Goal: Task Accomplishment & Management: Manage account settings

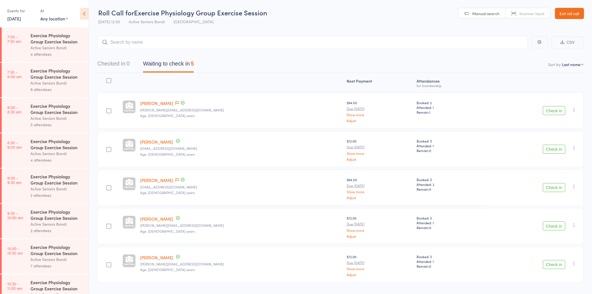
scroll to position [124, 0]
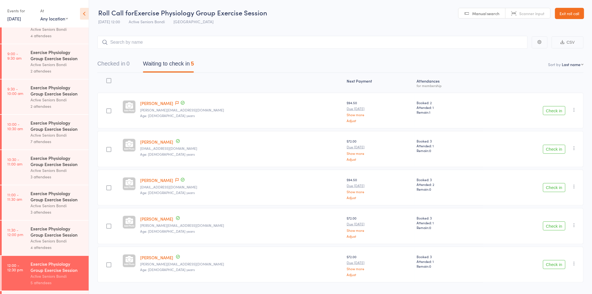
click at [574, 11] on link "Exit roll call" at bounding box center [569, 13] width 29 height 11
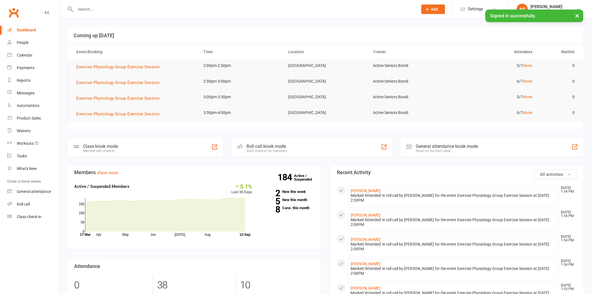
click at [139, 6] on input "text" at bounding box center [244, 9] width 340 height 8
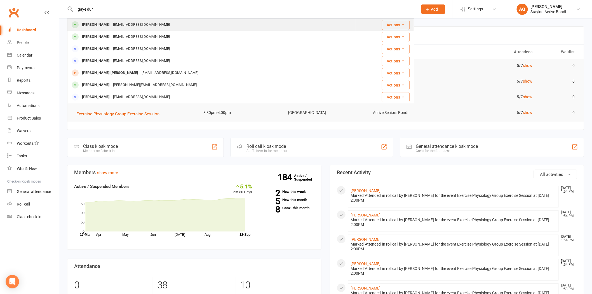
type input "gaye dur"
click at [111, 25] on div "gayedurante@gmail.com" at bounding box center [141, 25] width 60 height 8
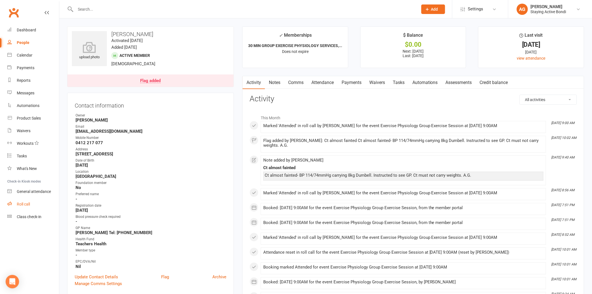
click at [26, 204] on div "Roll call" at bounding box center [23, 204] width 13 height 4
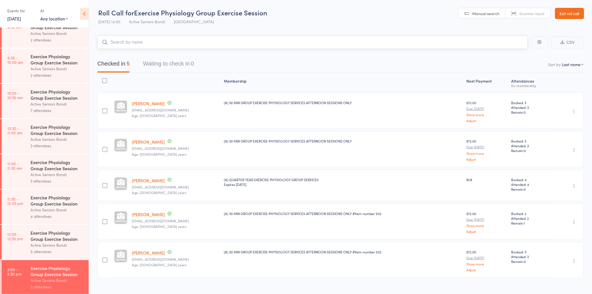
scroll to position [264, 0]
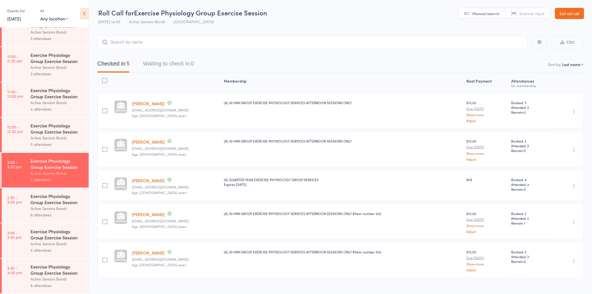
click at [48, 193] on div "Exercise Physiology Group Exercise Session" at bounding box center [56, 199] width 53 height 12
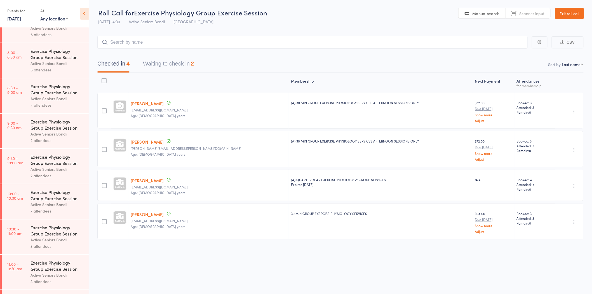
scroll to position [62, 0]
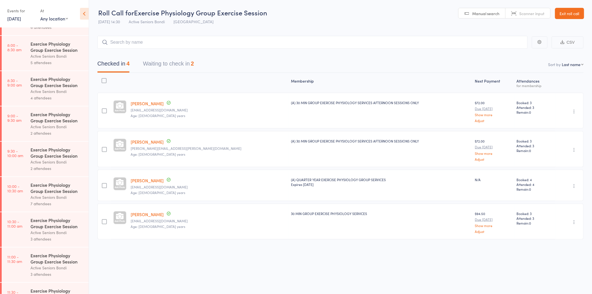
click at [162, 70] on button "Waiting to check in 2" at bounding box center [168, 65] width 51 height 15
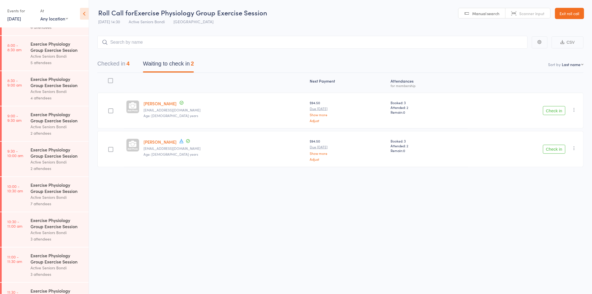
click at [15, 20] on link "[DATE]" at bounding box center [14, 18] width 14 height 6
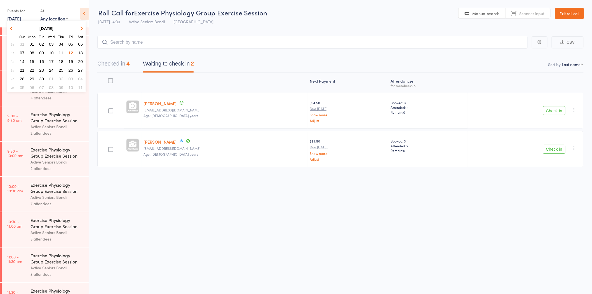
click at [81, 50] on span "13" at bounding box center [80, 52] width 5 height 5
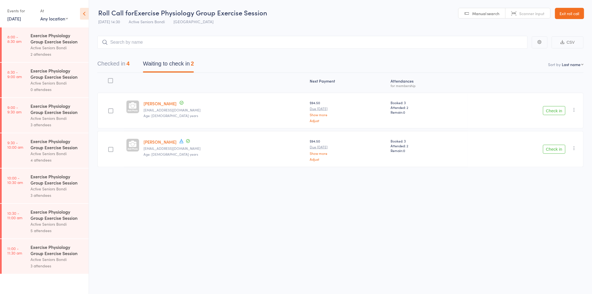
scroll to position [0, 0]
click at [57, 189] on div "Active Seniors Bondi" at bounding box center [56, 188] width 53 height 6
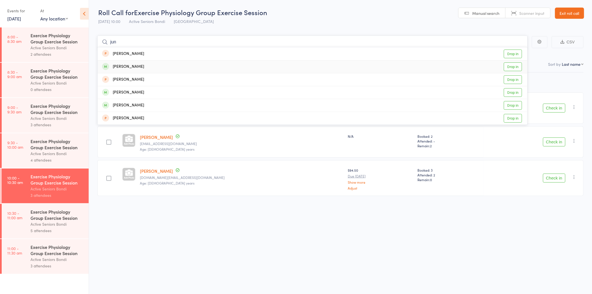
type input "jun"
click at [515, 68] on link "Drop in" at bounding box center [513, 66] width 18 height 9
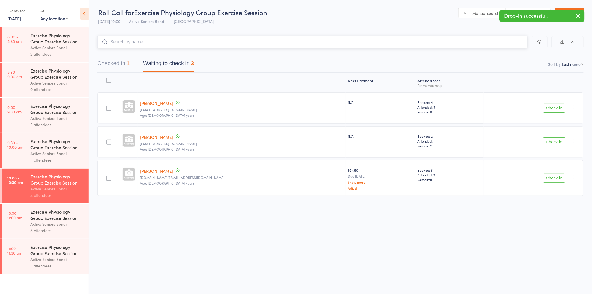
click at [114, 58] on button "Checked in 1" at bounding box center [113, 64] width 32 height 15
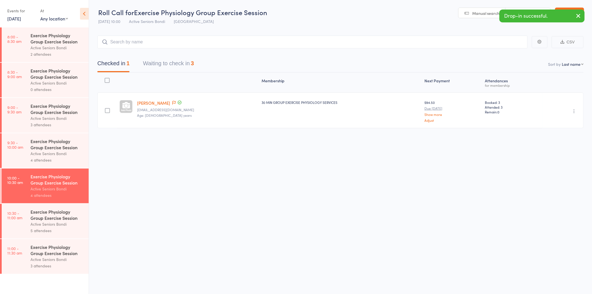
click at [574, 109] on icon "button" at bounding box center [574, 111] width 6 height 6
click at [566, 121] on li "Undo check-in" at bounding box center [554, 122] width 46 height 7
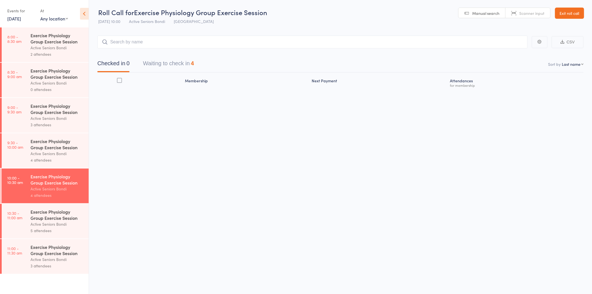
click at [64, 56] on div "2 attendees" at bounding box center [56, 54] width 53 height 6
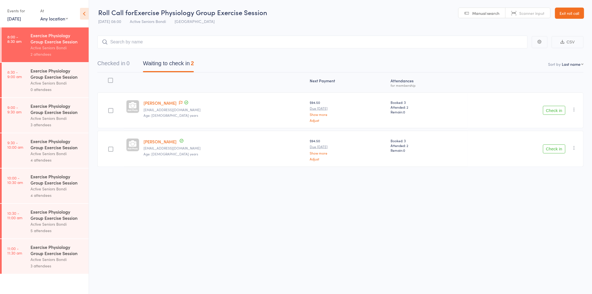
click at [569, 9] on link "Exit roll call" at bounding box center [569, 13] width 29 height 11
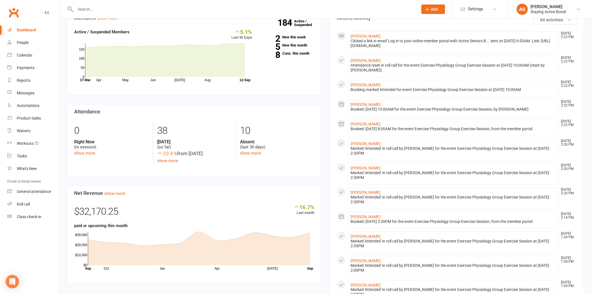
scroll to position [186, 0]
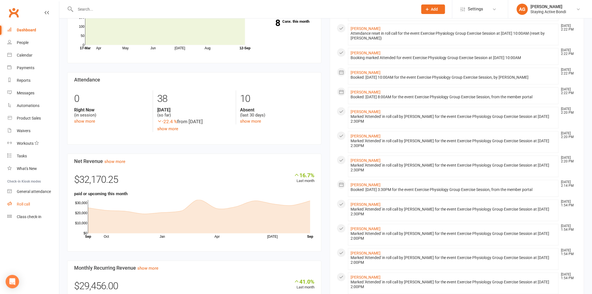
click at [51, 206] on link "Roll call" at bounding box center [33, 204] width 52 height 13
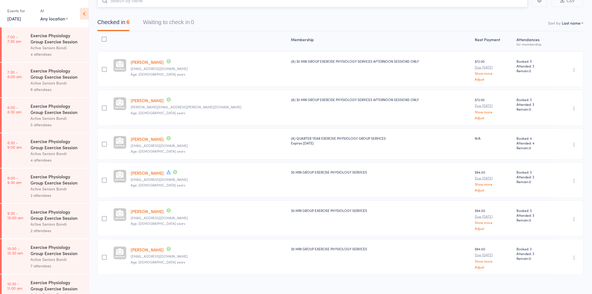
scroll to position [47, 0]
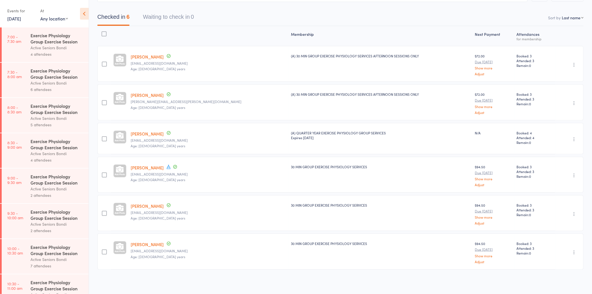
click at [21, 19] on link "12 Sep, 2025" at bounding box center [14, 18] width 14 height 6
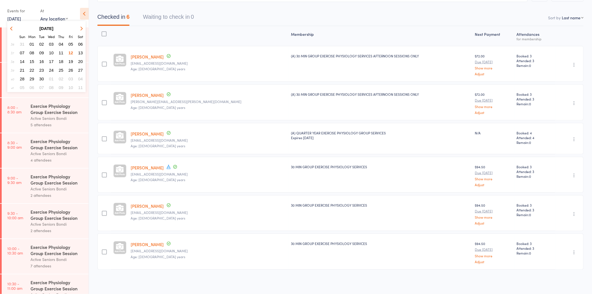
click at [81, 50] on span "13" at bounding box center [80, 52] width 5 height 5
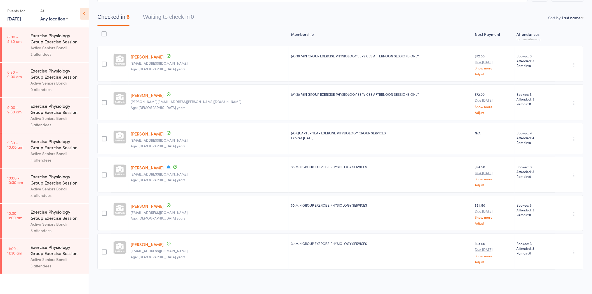
click at [43, 265] on div "3 attendees" at bounding box center [56, 265] width 53 height 6
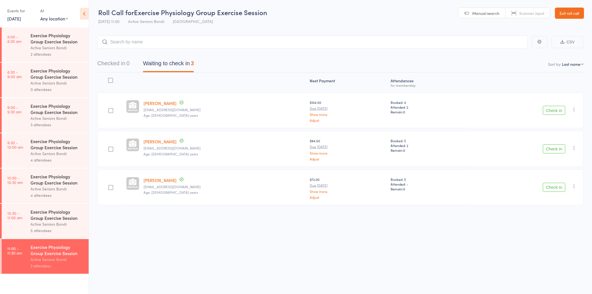
click at [580, 6] on header "Roll Call for Exercise Physiology Group Exercise Session 13 Sep 11:00 Active Se…" at bounding box center [340, 13] width 503 height 27
click at [576, 8] on link "Exit roll call" at bounding box center [569, 13] width 29 height 11
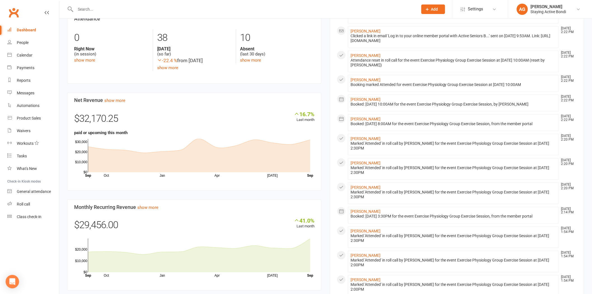
scroll to position [217, 0]
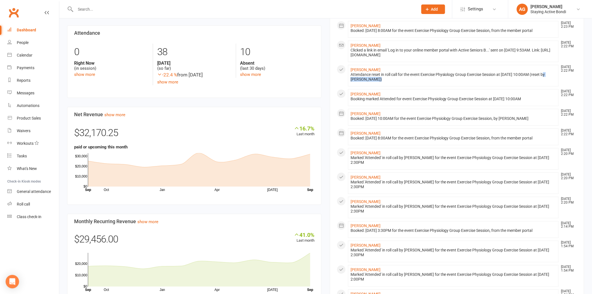
click at [330, 88] on section "All activities Recent Activity [PERSON_NAME] [DATE] 2:31 PM Marked 'Attended' i…" at bounding box center [457, 179] width 254 height 494
click at [122, 8] on input "text" at bounding box center [244, 9] width 340 height 8
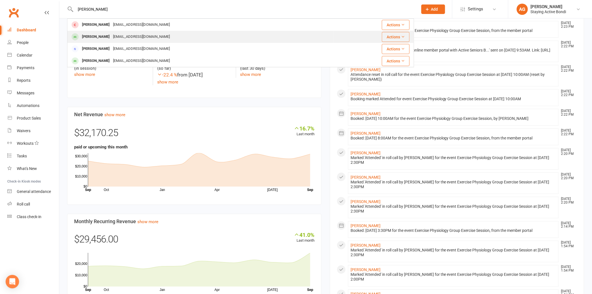
type input "[PERSON_NAME]"
click at [111, 36] on div "[EMAIL_ADDRESS][DOMAIN_NAME]" at bounding box center [141, 37] width 60 height 8
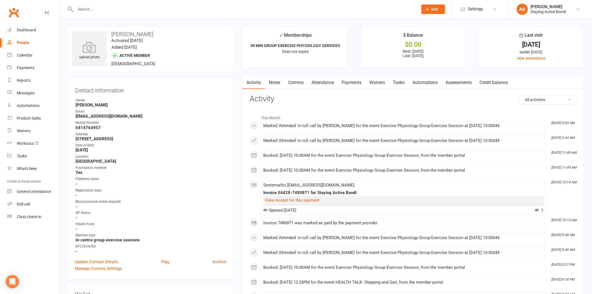
click at [117, 12] on input "text" at bounding box center [244, 9] width 340 height 8
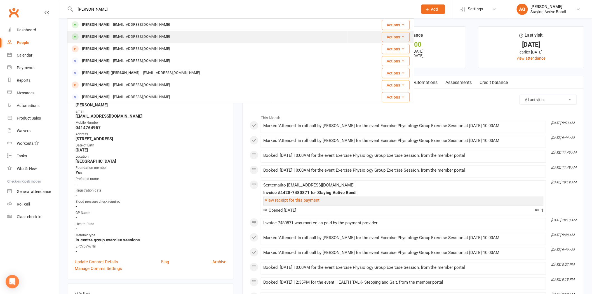
type input "[PERSON_NAME]"
click at [113, 32] on div "[PERSON_NAME] [EMAIL_ADDRESS][DOMAIN_NAME]" at bounding box center [208, 36] width 280 height 11
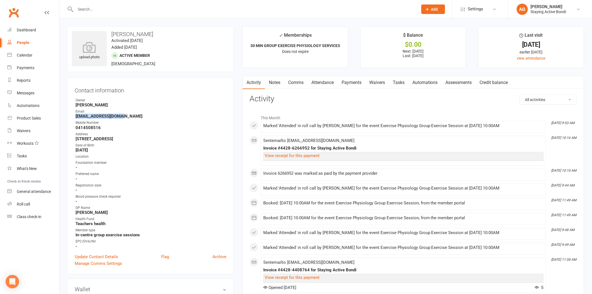
drag, startPoint x: 123, startPoint y: 115, endPoint x: 72, endPoint y: 115, distance: 51.7
click at [72, 115] on div "Contact information Owner [PERSON_NAME] Email [EMAIL_ADDRESS][DOMAIN_NAME] Mobi…" at bounding box center [150, 175] width 167 height 197
copy strong "[EMAIL_ADDRESS][DOMAIN_NAME]"
click at [181, 159] on ul "Owner [PERSON_NAME] Email [EMAIL_ADDRESS][DOMAIN_NAME] Mobile Number [PHONE_NUM…" at bounding box center [151, 173] width 152 height 151
click at [124, 199] on strong "-" at bounding box center [151, 201] width 151 height 5
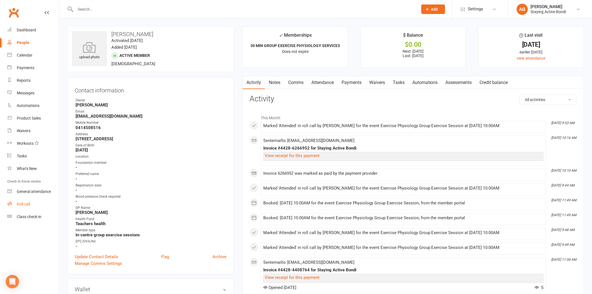
click at [43, 207] on link "Roll call" at bounding box center [33, 204] width 52 height 13
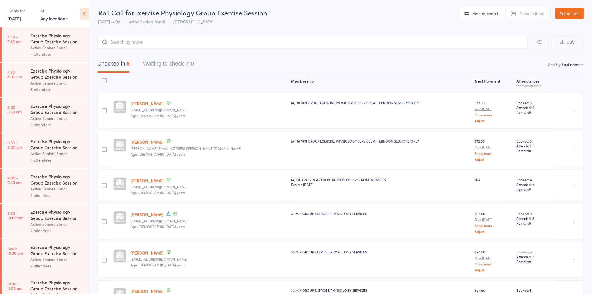
click at [578, 12] on link "Exit roll call" at bounding box center [569, 13] width 29 height 11
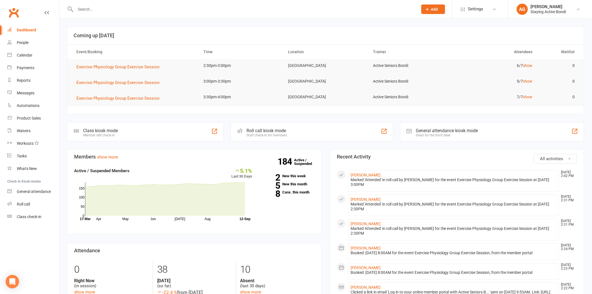
click at [229, 17] on div at bounding box center [240, 9] width 347 height 18
click at [413, 155] on h3 "Recent Activity" at bounding box center [457, 157] width 240 height 6
click at [367, 174] on link "Malcolm Miller" at bounding box center [365, 175] width 30 height 4
